Goal: Use online tool/utility: Utilize a website feature to perform a specific function

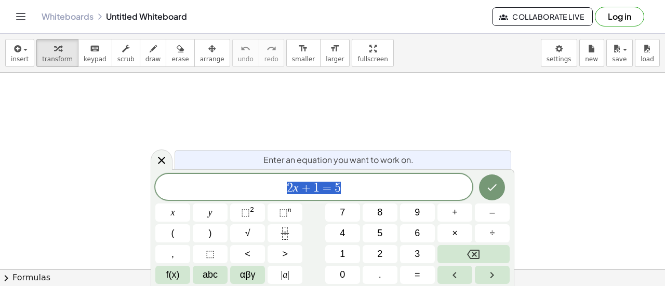
scroll to position [208, 0]
click at [331, 101] on div at bounding box center [332, 96] width 665 height 463
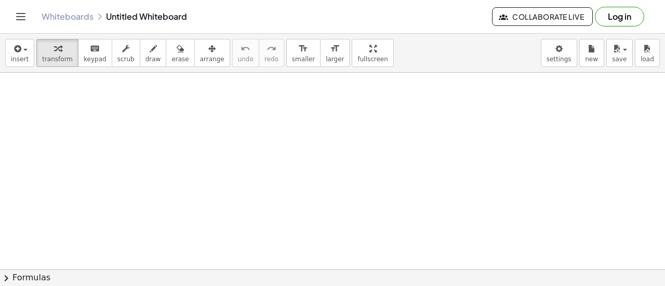
click at [338, 141] on div at bounding box center [332, 96] width 665 height 463
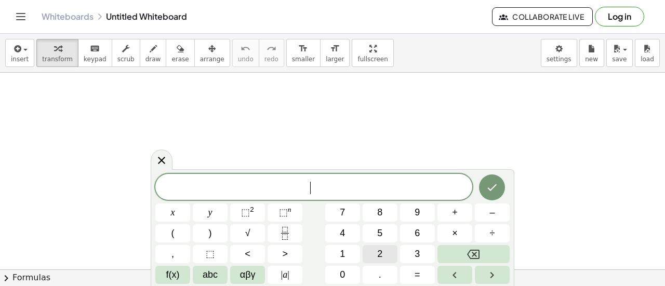
click at [389, 252] on button "2" at bounding box center [379, 254] width 35 height 18
click at [465, 238] on button "×" at bounding box center [454, 233] width 35 height 18
click at [350, 213] on button "7" at bounding box center [342, 213] width 35 height 18
click at [461, 210] on button "+" at bounding box center [454, 213] width 35 height 18
click at [349, 230] on button "4" at bounding box center [342, 233] width 35 height 18
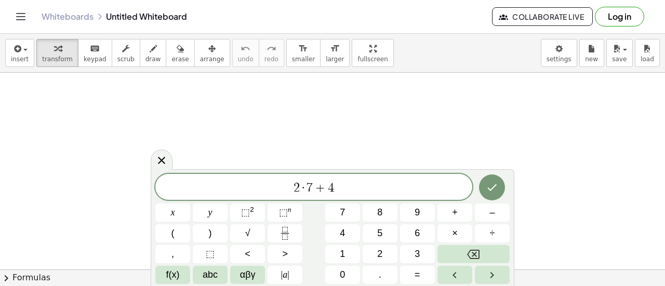
click at [341, 185] on span "2 · 7 + 4 ​" at bounding box center [313, 188] width 317 height 15
drag, startPoint x: 342, startPoint y: 186, endPoint x: 289, endPoint y: 184, distance: 52.5
click at [289, 184] on span "2 · 7 + 4" at bounding box center [313, 188] width 317 height 15
click at [486, 235] on button "÷" at bounding box center [492, 233] width 35 height 18
click at [385, 188] on span "÷ ​" at bounding box center [313, 188] width 317 height 15
